Goal: Navigation & Orientation: Find specific page/section

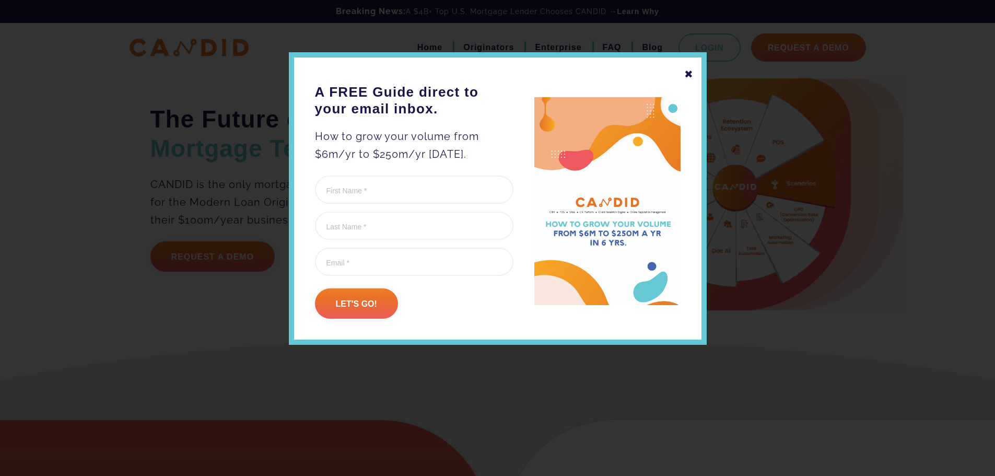
click at [689, 67] on div "✖" at bounding box center [689, 74] width 9 height 18
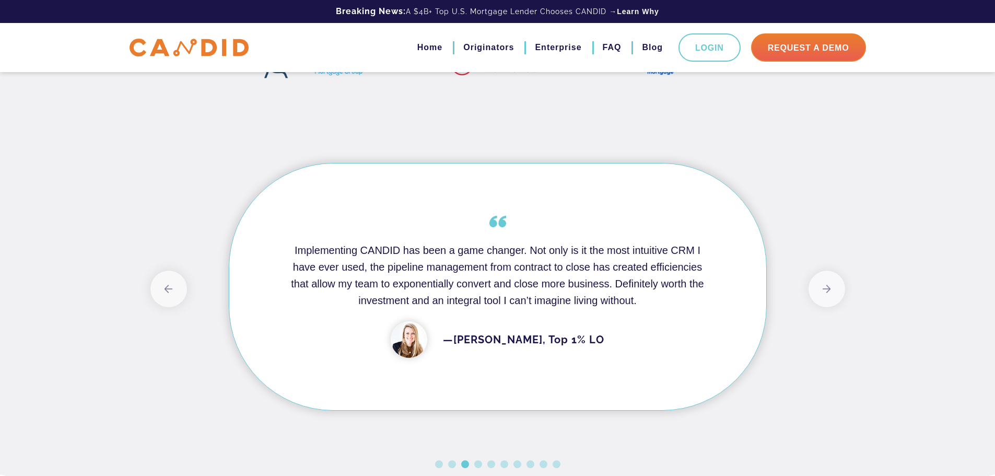
scroll to position [836, 0]
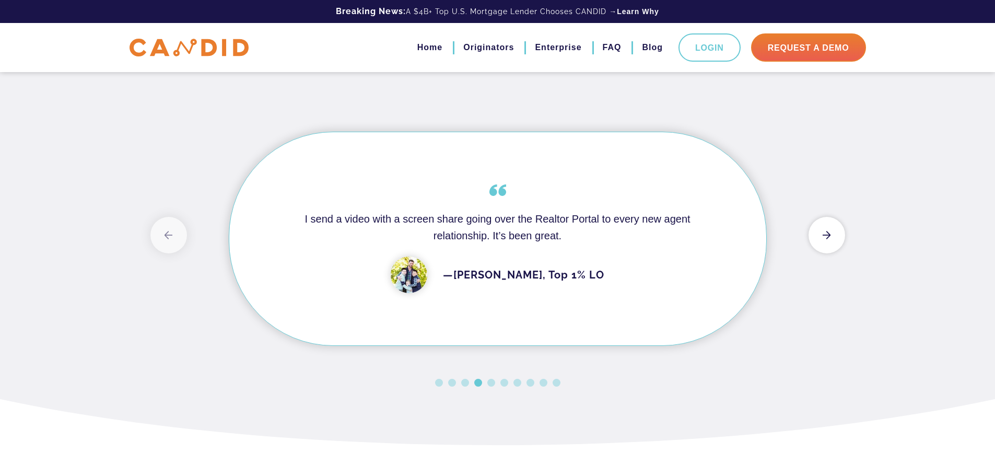
click at [838, 252] on button "Next" at bounding box center [827, 235] width 37 height 37
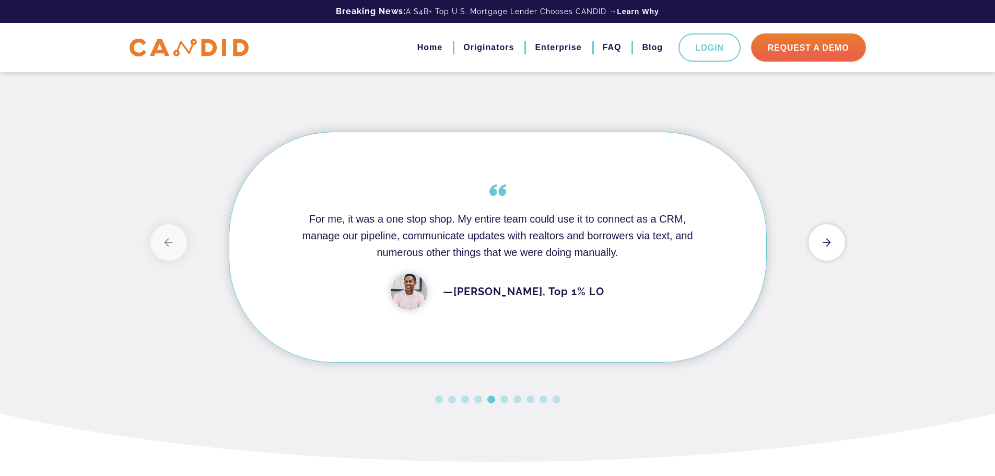
click at [829, 260] on button "Next" at bounding box center [827, 242] width 37 height 37
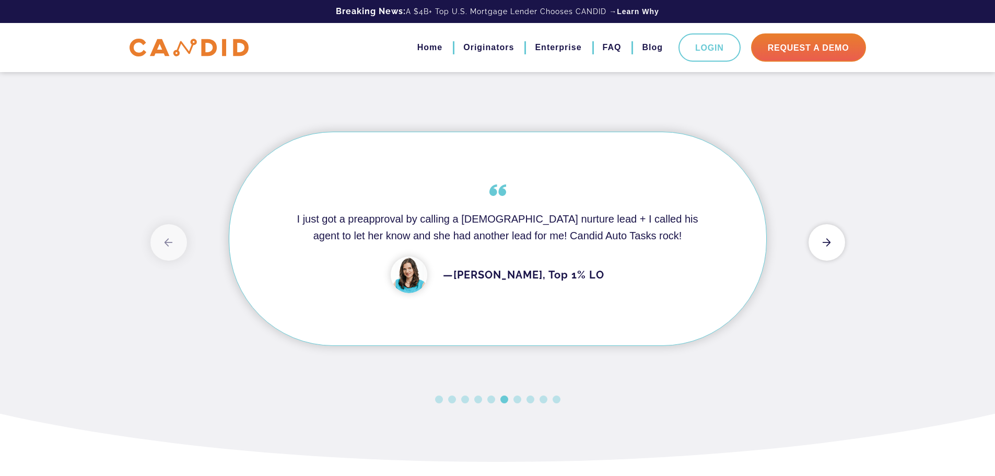
click at [829, 260] on button "Next" at bounding box center [827, 242] width 37 height 37
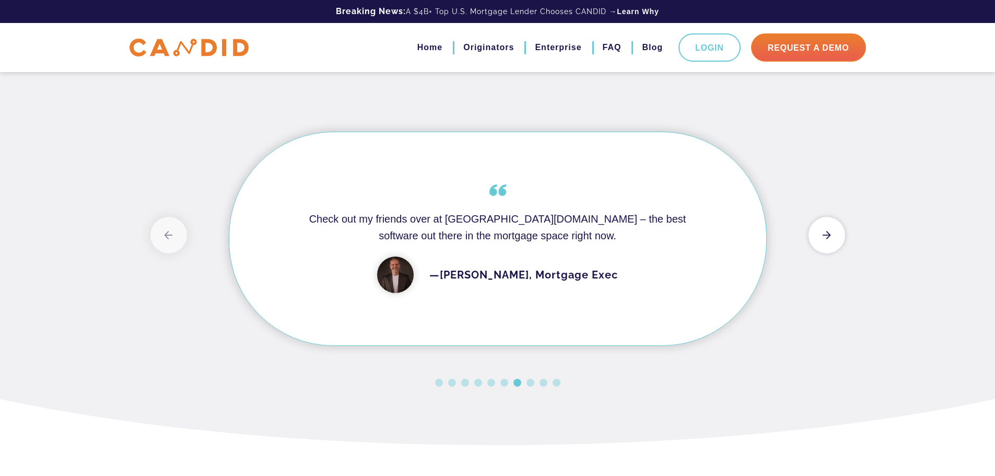
click at [829, 253] on button "Next" at bounding box center [827, 235] width 37 height 37
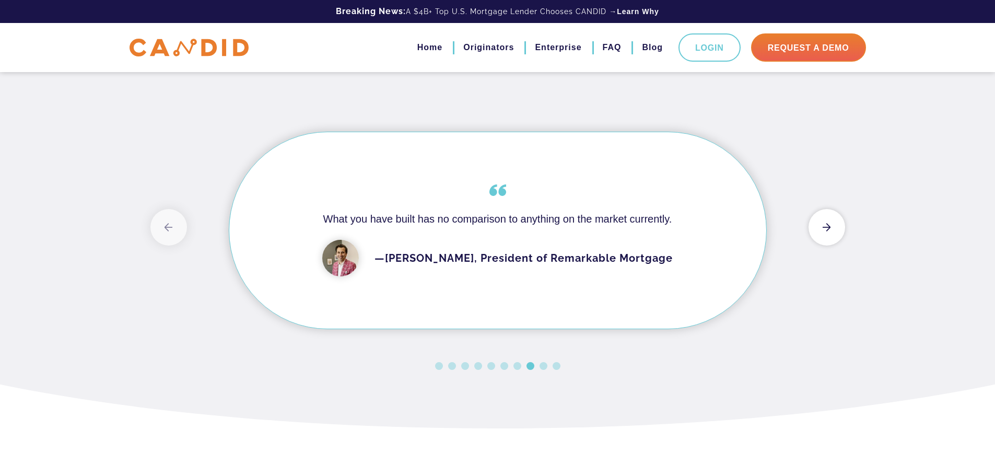
click at [829, 246] on button "Next" at bounding box center [827, 227] width 37 height 37
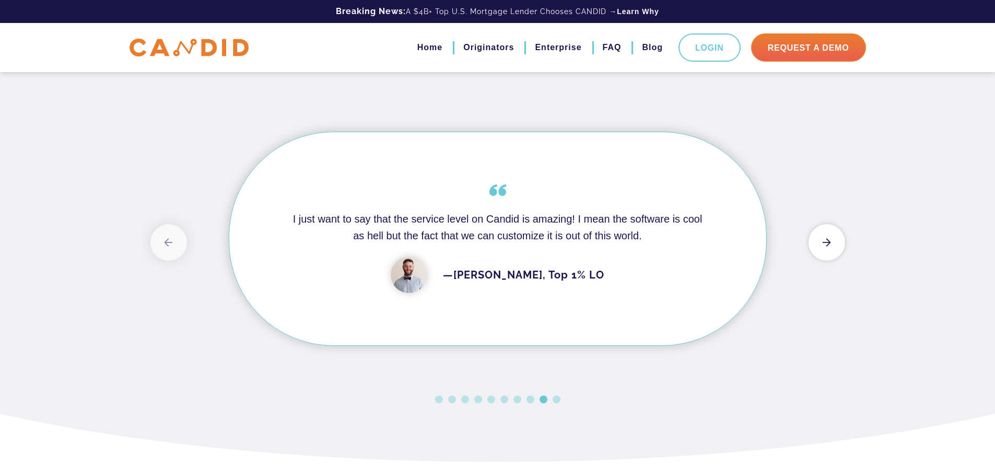
click at [829, 260] on button "Next" at bounding box center [827, 242] width 37 height 37
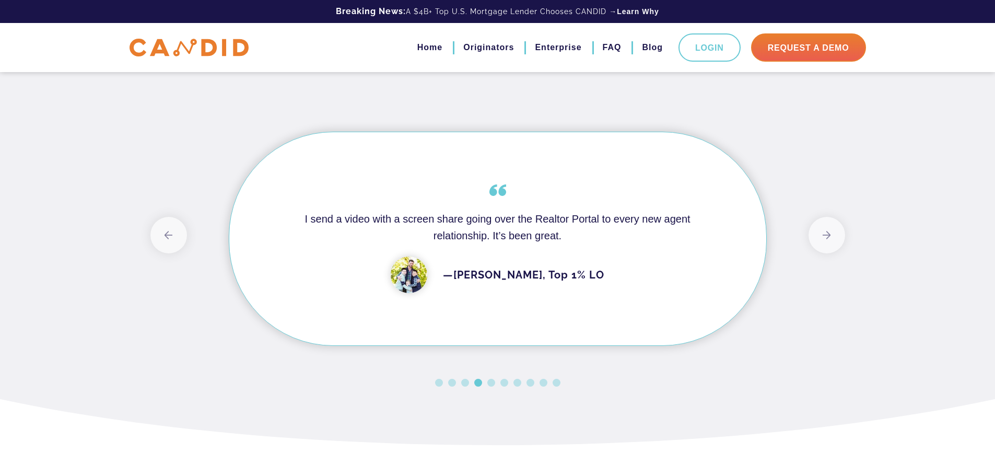
drag, startPoint x: 602, startPoint y: 54, endPoint x: 620, endPoint y: 75, distance: 27.4
click at [603, 54] on link "FAQ" at bounding box center [612, 48] width 19 height 18
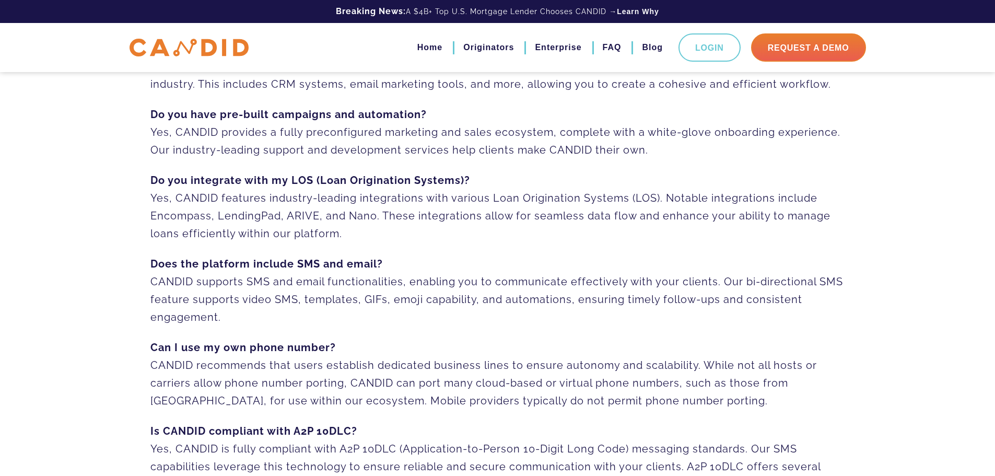
scroll to position [157, 0]
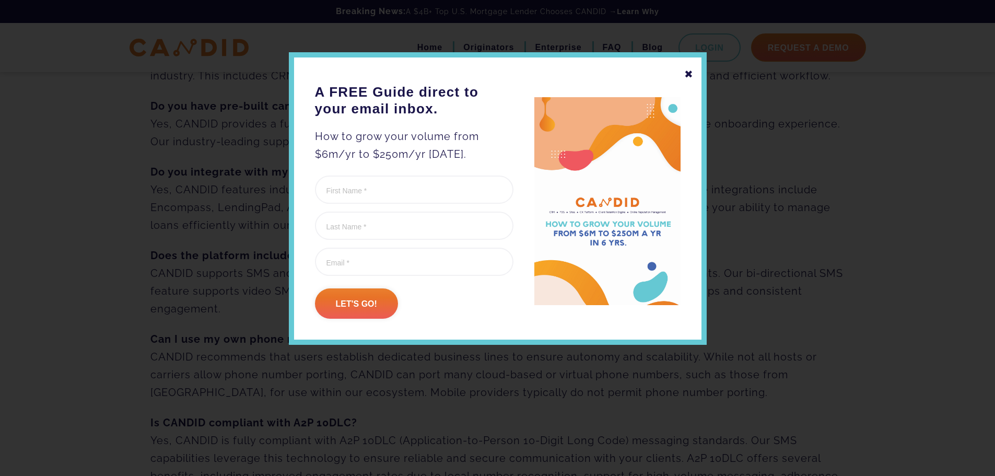
click at [684, 73] on div "✖ A FREE Guide direct to your email inbox. How to grow your volume from $6m/yr …" at bounding box center [498, 198] width 418 height 293
click at [687, 75] on div "✖" at bounding box center [689, 74] width 9 height 18
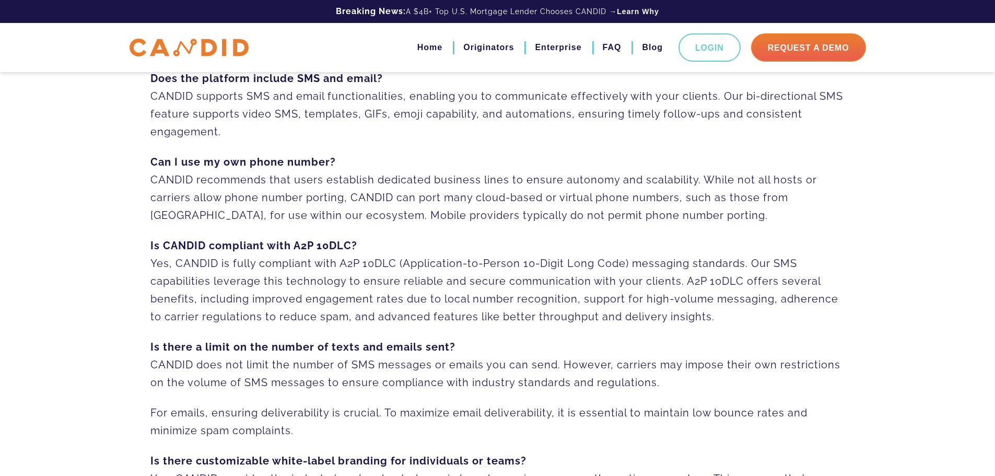
scroll to position [0, 0]
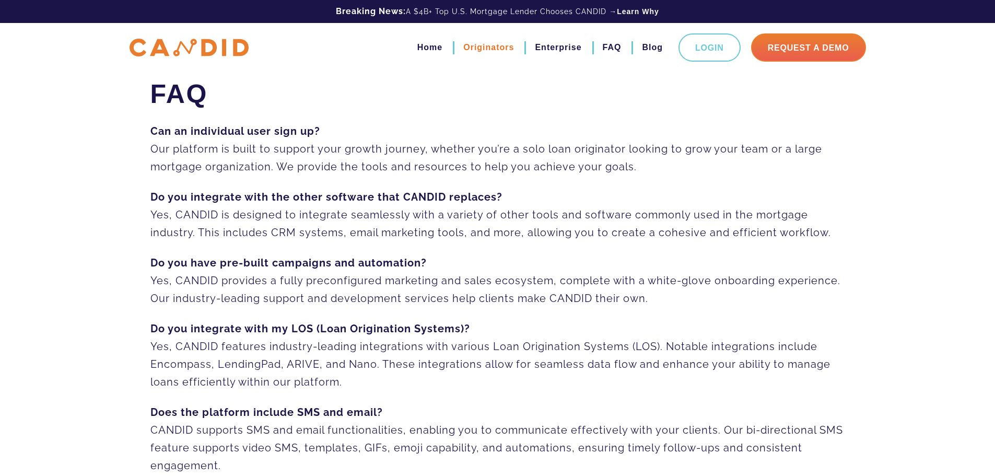
click at [482, 47] on link "Originators" at bounding box center [489, 48] width 51 height 18
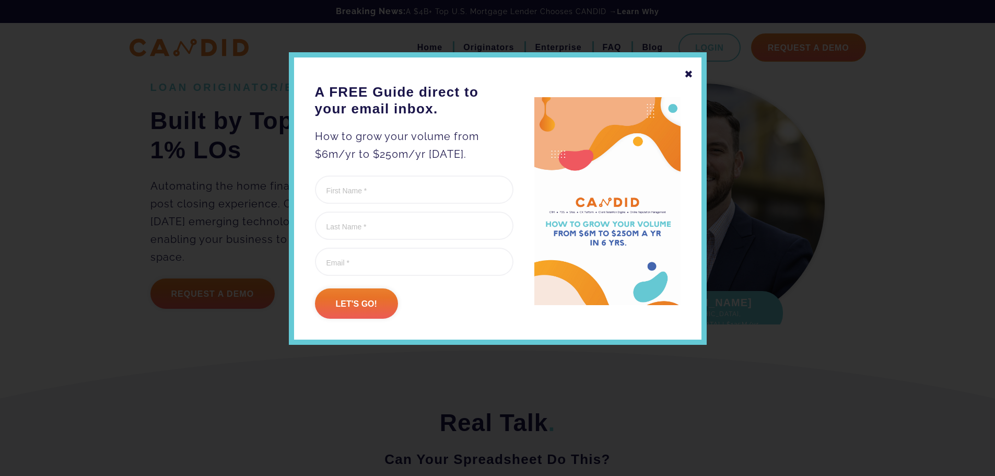
click at [685, 78] on div "✖" at bounding box center [689, 74] width 9 height 18
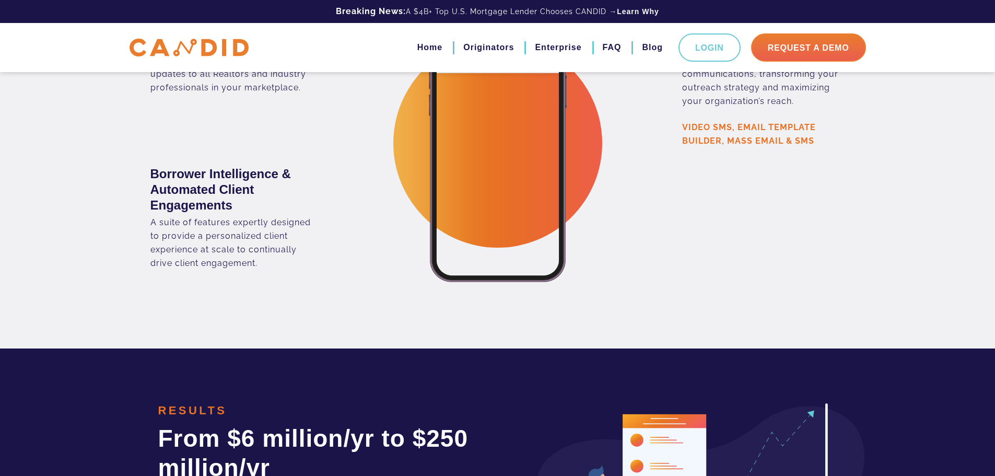
scroll to position [2040, 0]
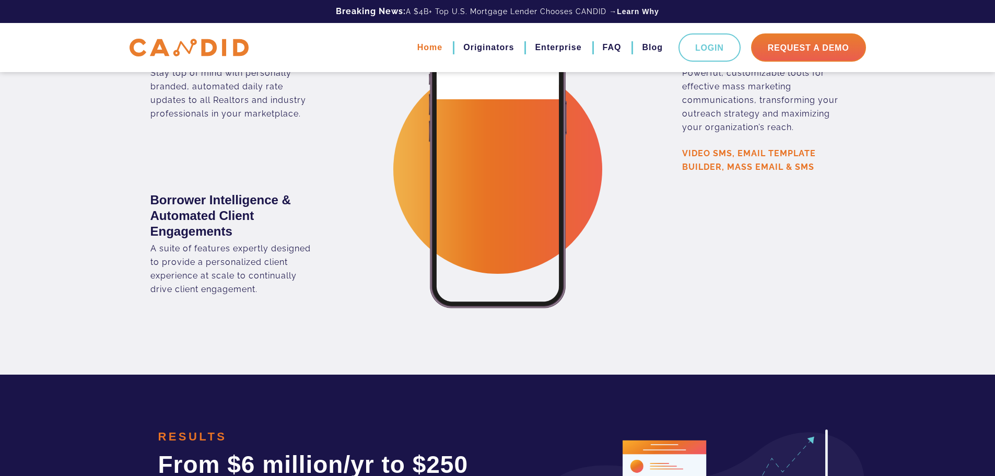
click at [418, 53] on link "Home" at bounding box center [430, 48] width 25 height 18
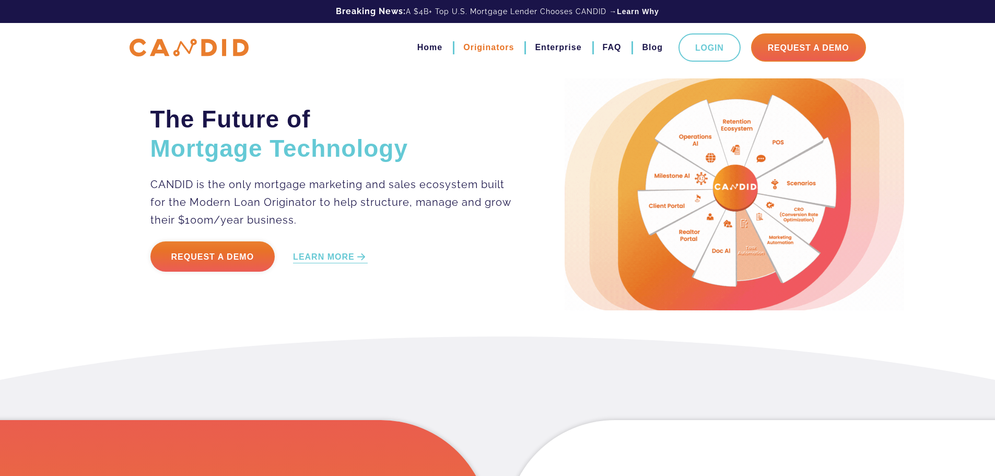
click at [465, 49] on link "Originators" at bounding box center [489, 48] width 51 height 18
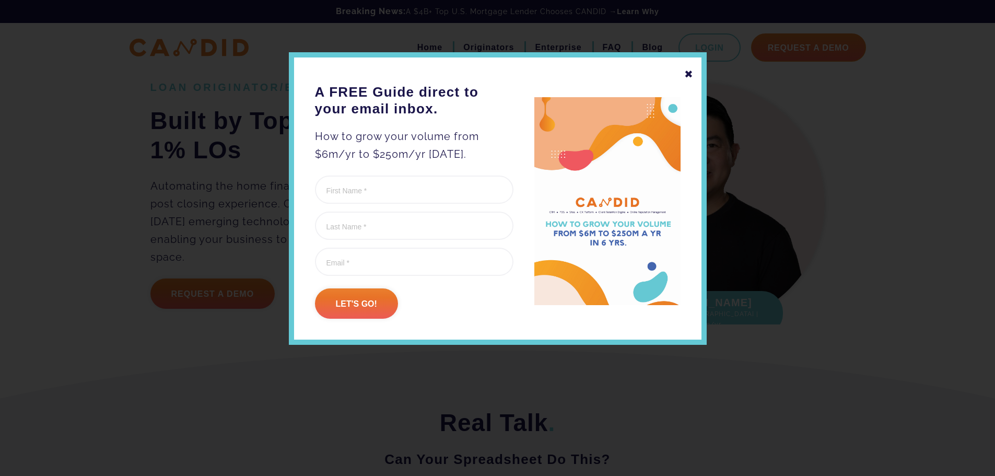
click at [688, 73] on div "✖" at bounding box center [689, 74] width 9 height 18
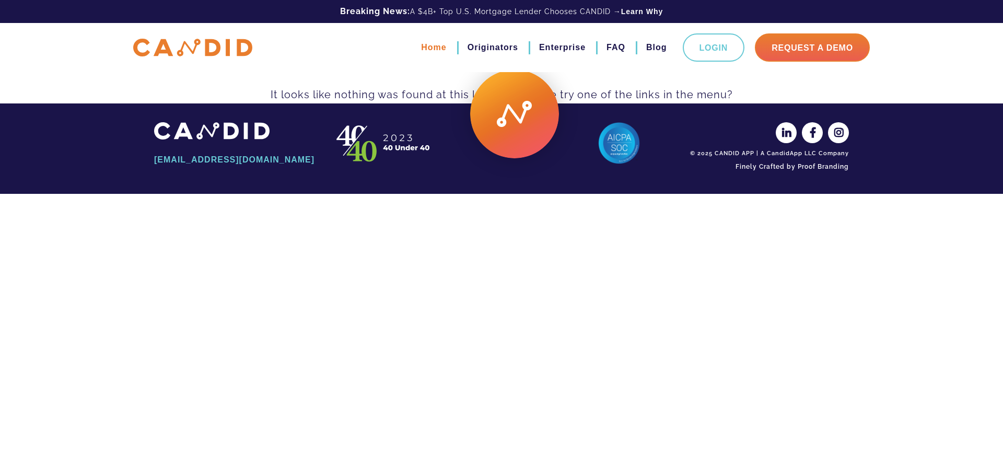
click at [421, 50] on link "Home" at bounding box center [433, 48] width 25 height 18
